Goal: Information Seeking & Learning: Understand process/instructions

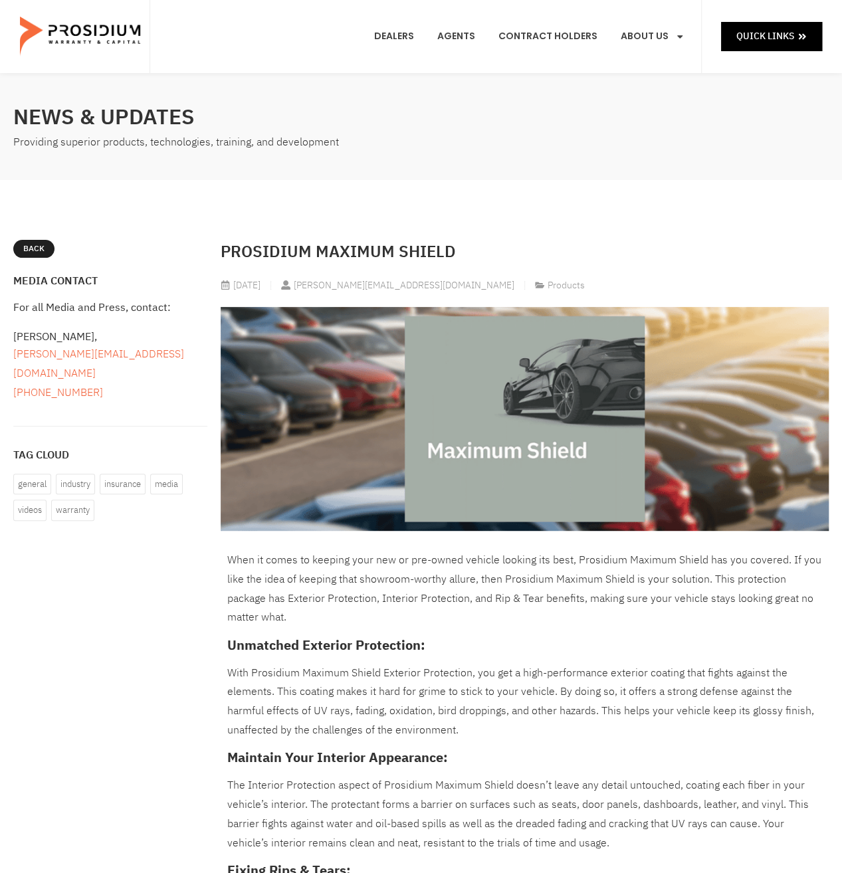
click at [355, 257] on h2 "Prosidium Maximum Shield" at bounding box center [525, 252] width 608 height 24
click at [105, 49] on img at bounding box center [81, 36] width 123 height 66
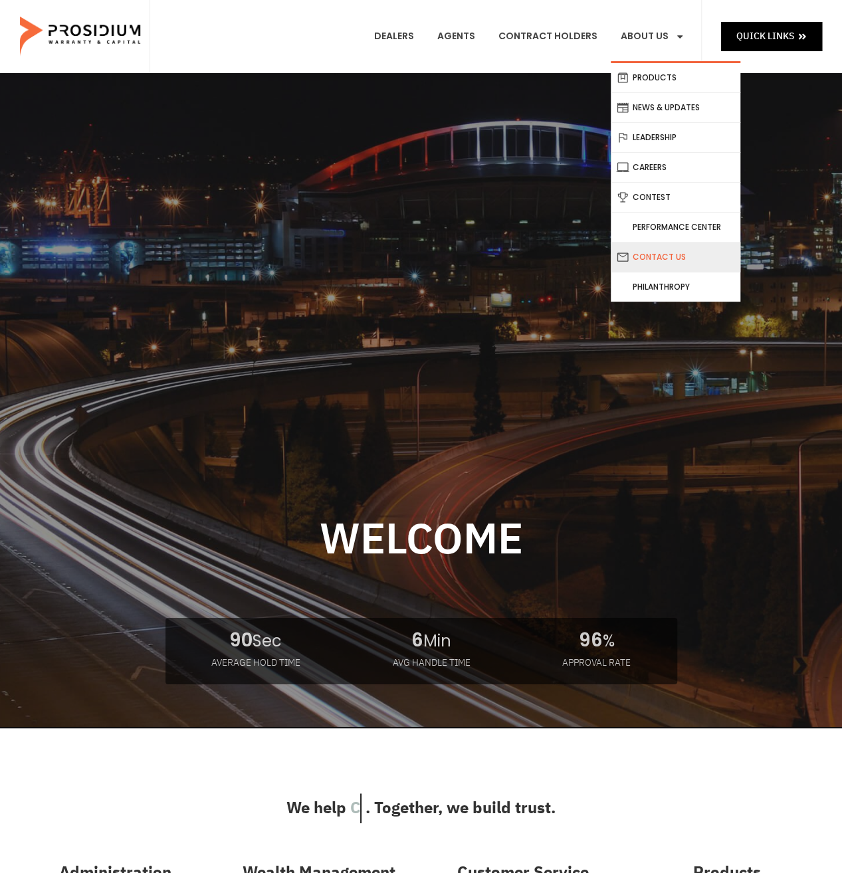
click at [720, 261] on link "Contact Us" at bounding box center [676, 257] width 130 height 29
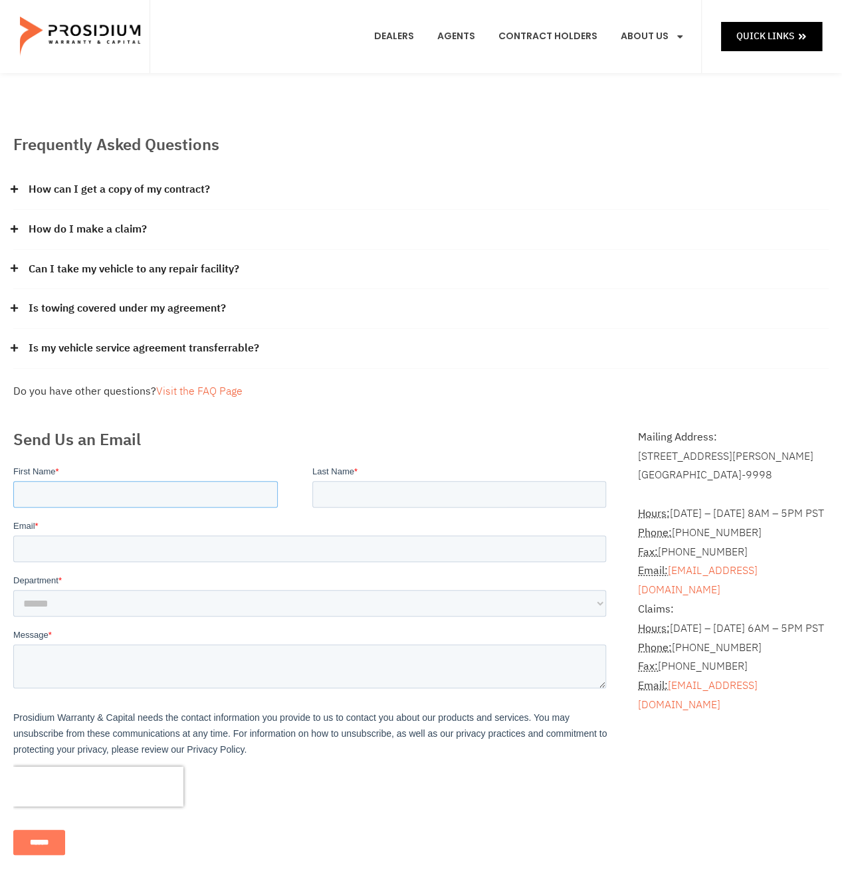
click at [148, 490] on input "First Name *" at bounding box center [145, 493] width 264 height 27
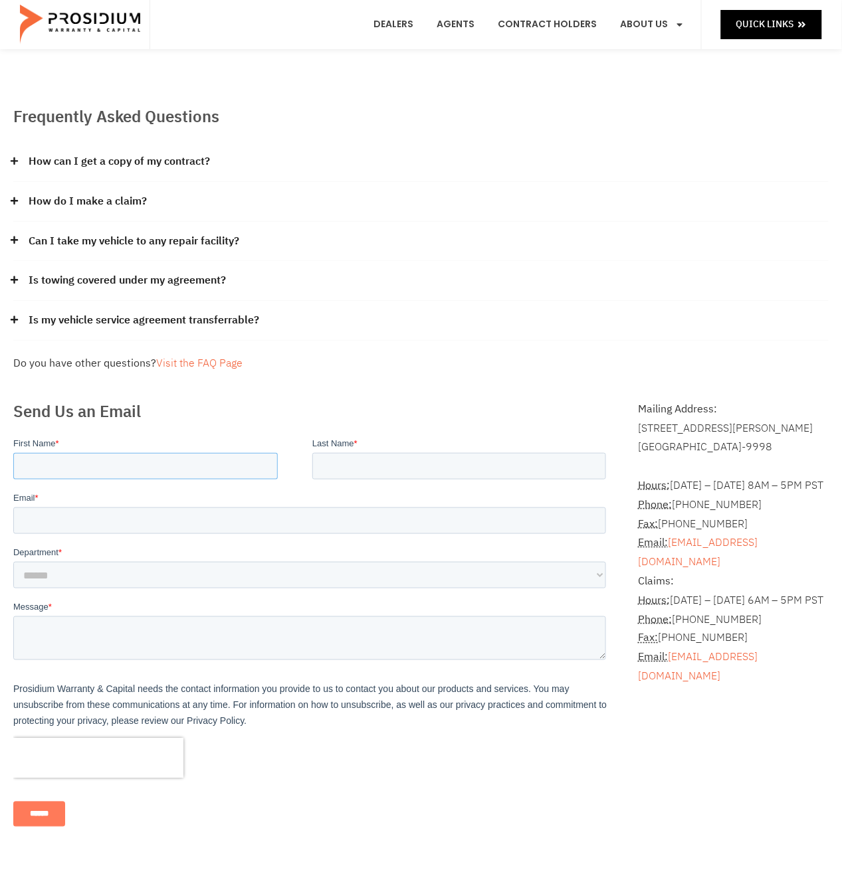
scroll to position [66, 0]
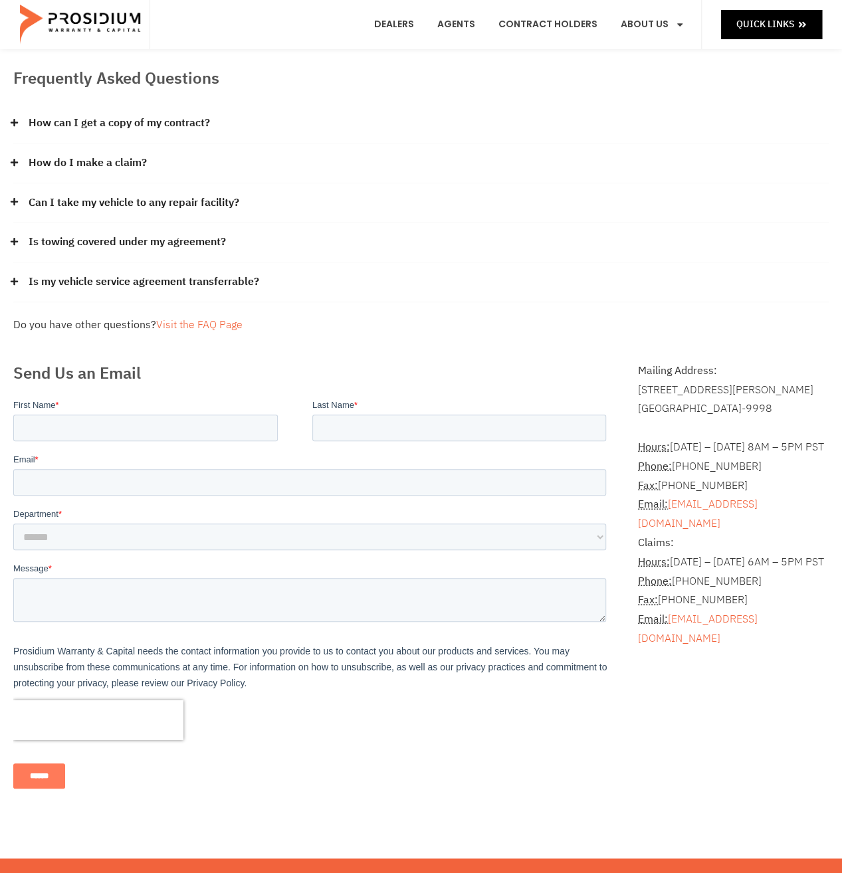
click at [21, 168] on div "How do I make a claim?" at bounding box center [420, 164] width 815 height 40
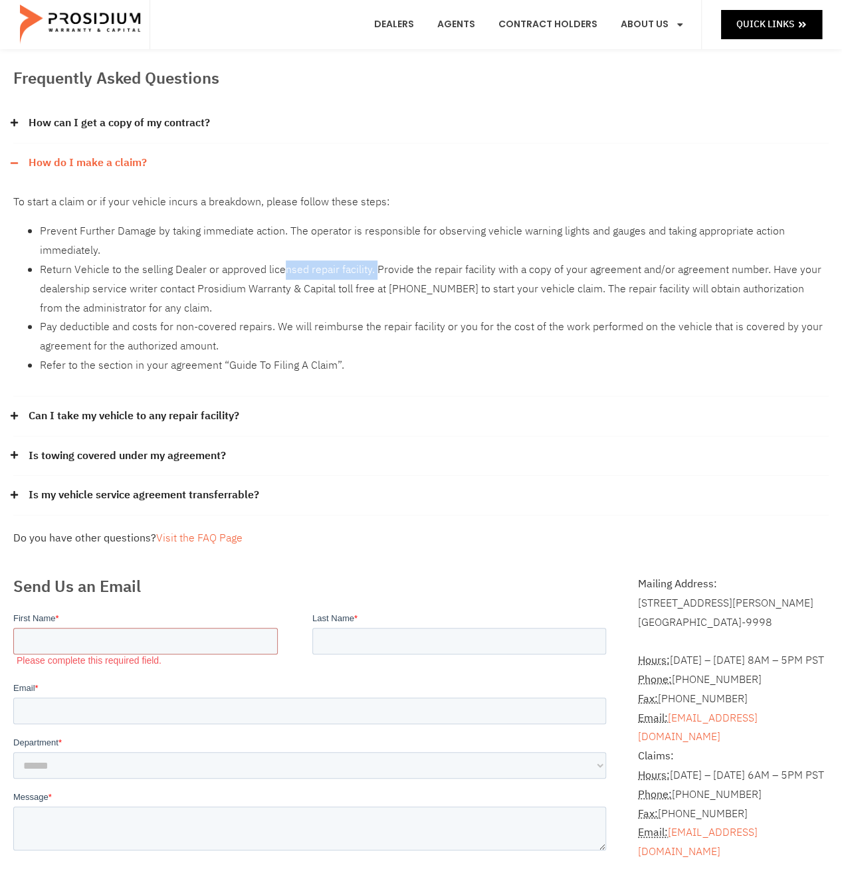
drag, startPoint x: 280, startPoint y: 274, endPoint x: 373, endPoint y: 274, distance: 93.0
click at [373, 274] on li "Return Vehicle to the selling Dealer or approved licensed repair facility. Prov…" at bounding box center [434, 288] width 789 height 57
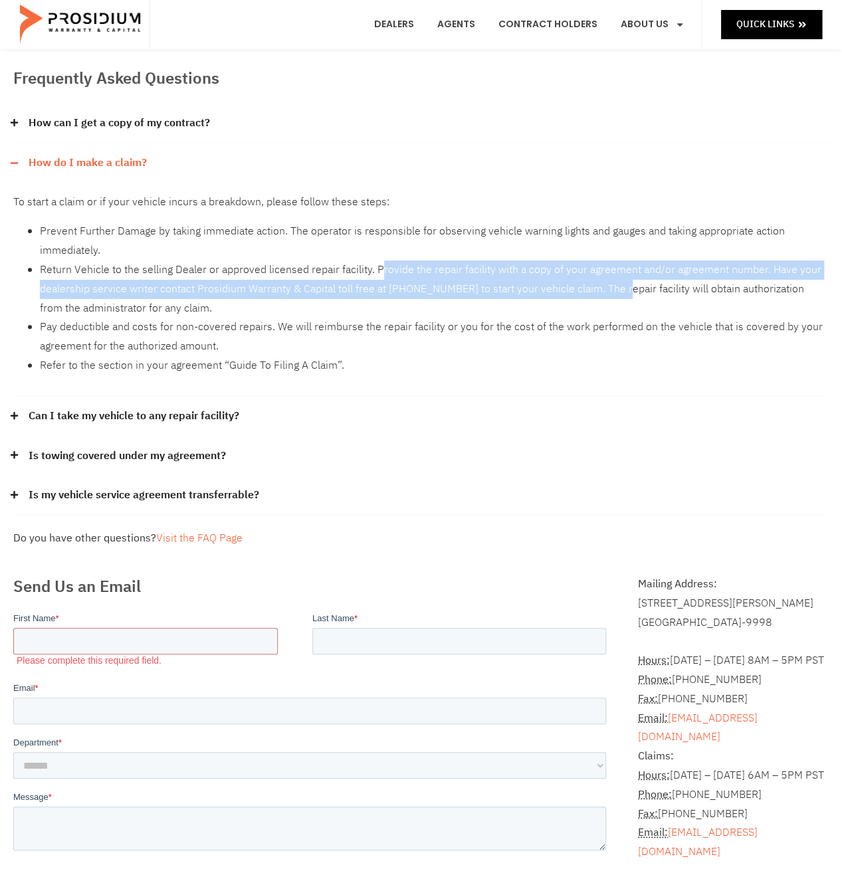
drag, startPoint x: 377, startPoint y: 273, endPoint x: 621, endPoint y: 298, distance: 244.5
click at [621, 298] on li "Return Vehicle to the selling Dealer or approved licensed repair facility. Prov…" at bounding box center [434, 288] width 789 height 57
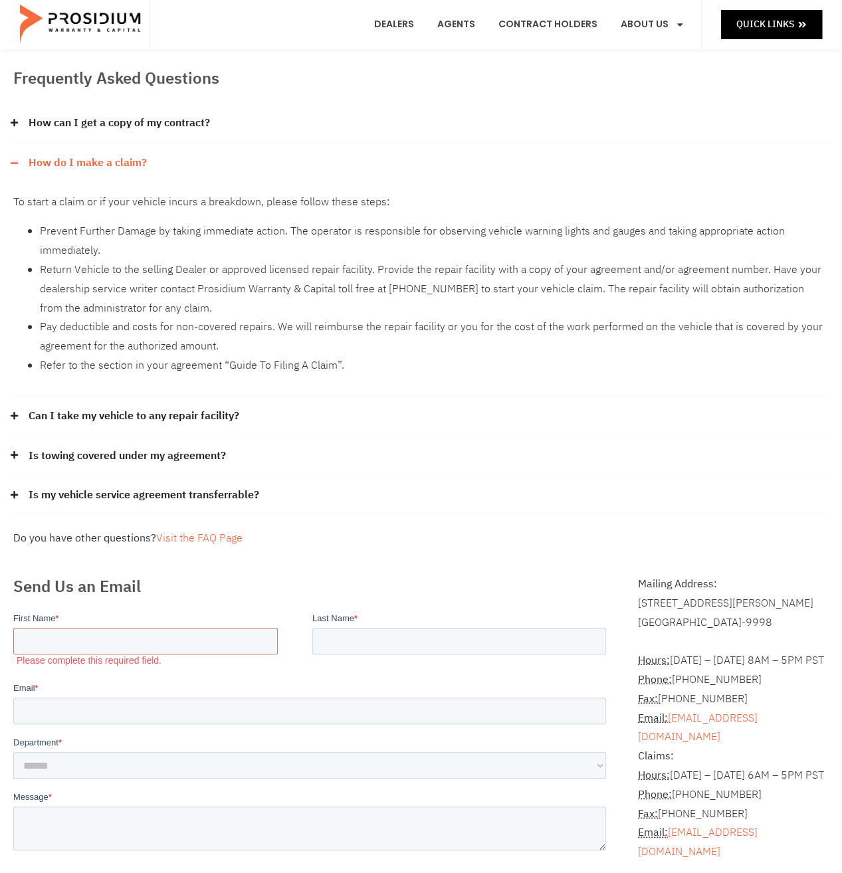
click at [624, 298] on li "Return Vehicle to the selling Dealer or approved licensed repair facility. Prov…" at bounding box center [434, 288] width 789 height 57
drag, startPoint x: 629, startPoint y: 296, endPoint x: 671, endPoint y: 301, distance: 42.9
click at [670, 302] on li "Return Vehicle to the selling Dealer or approved licensed repair facility. Prov…" at bounding box center [434, 288] width 789 height 57
click at [671, 301] on li "Return Vehicle to the selling Dealer or approved licensed repair facility. Prov…" at bounding box center [434, 288] width 789 height 57
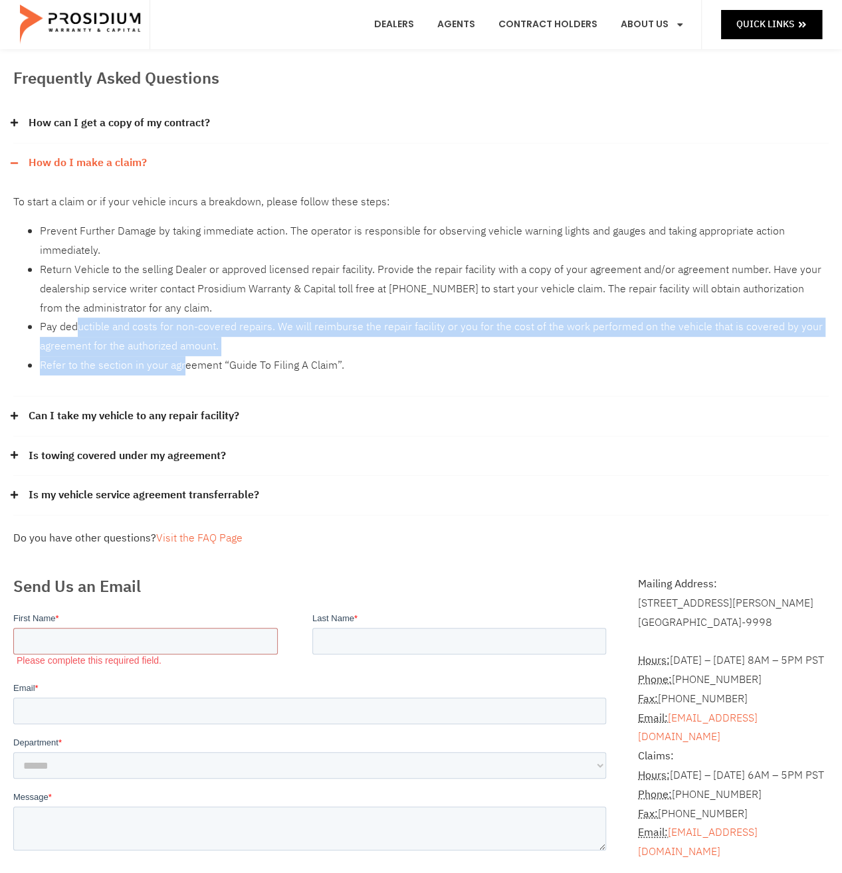
drag, startPoint x: 183, startPoint y: 393, endPoint x: 76, endPoint y: 298, distance: 143.6
click at [76, 320] on div "To start a claim or if your vehicle incurs a breakdown, please follow these ste…" at bounding box center [420, 290] width 815 height 214
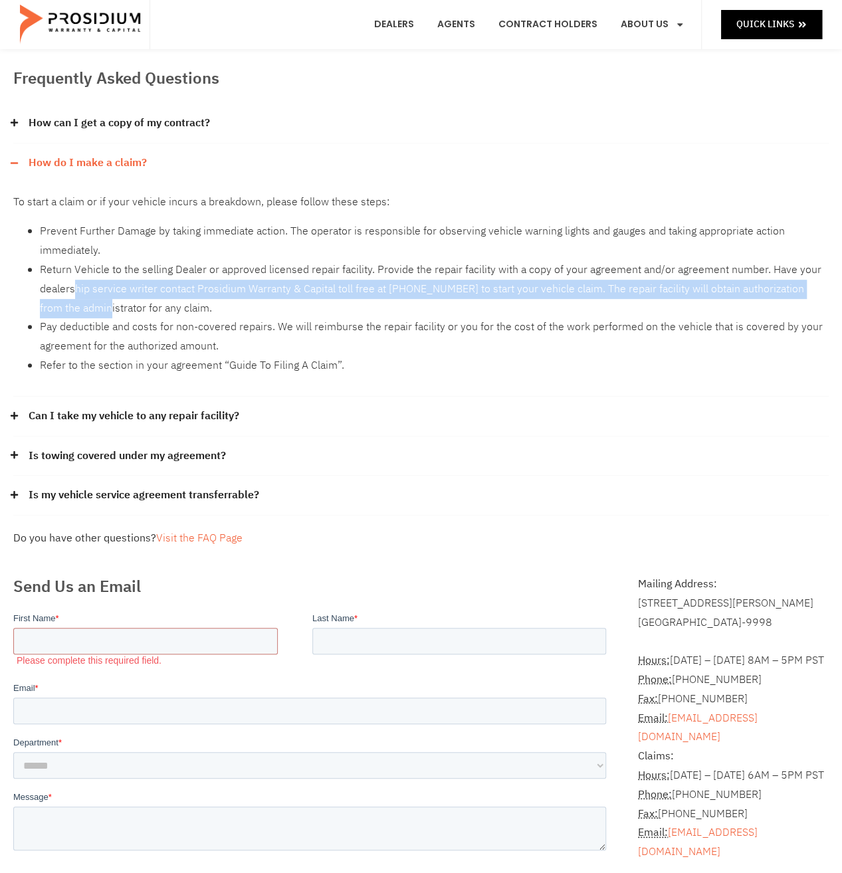
click at [78, 300] on li "Return Vehicle to the selling Dealer or approved licensed repair facility. Prov…" at bounding box center [434, 288] width 789 height 57
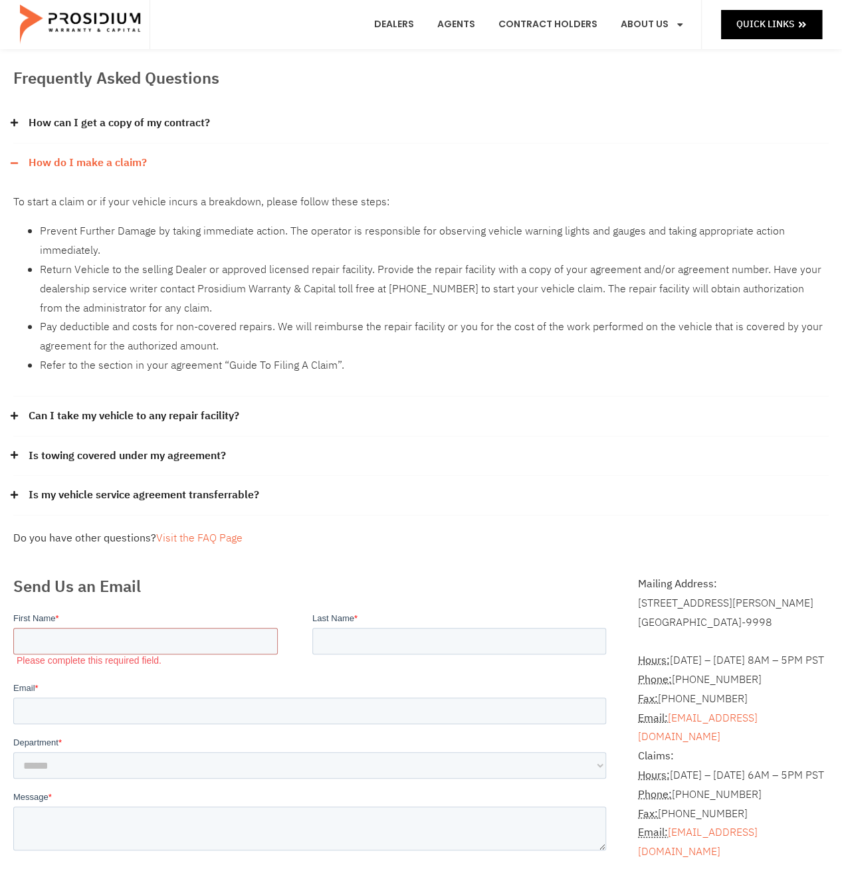
click at [105, 310] on li "Return Vehicle to the selling Dealer or approved licensed repair facility. Prov…" at bounding box center [434, 288] width 789 height 57
